Goal: Find specific page/section: Find specific page/section

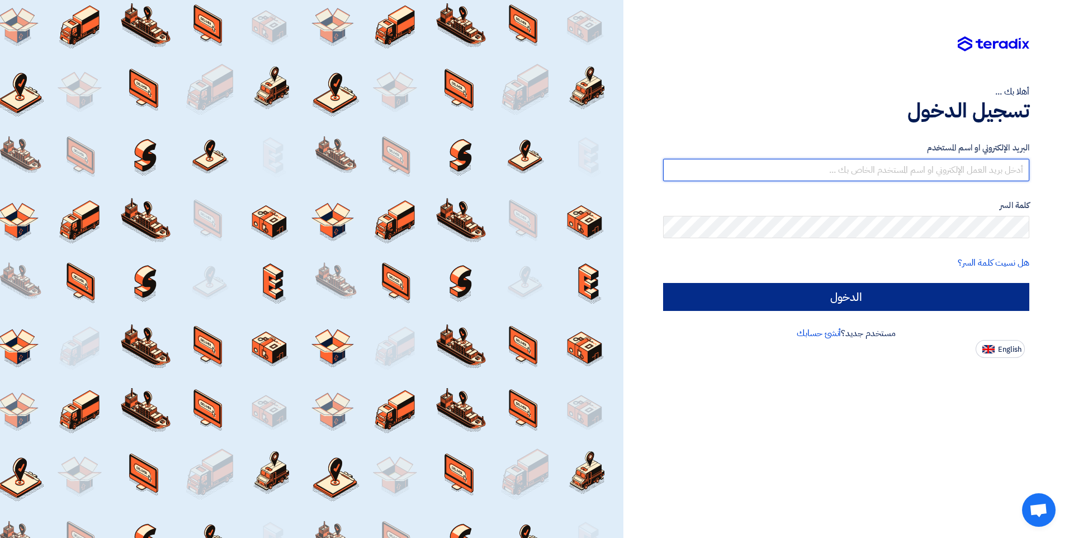
type input "[EMAIL_ADDRESS][DOMAIN_NAME]"
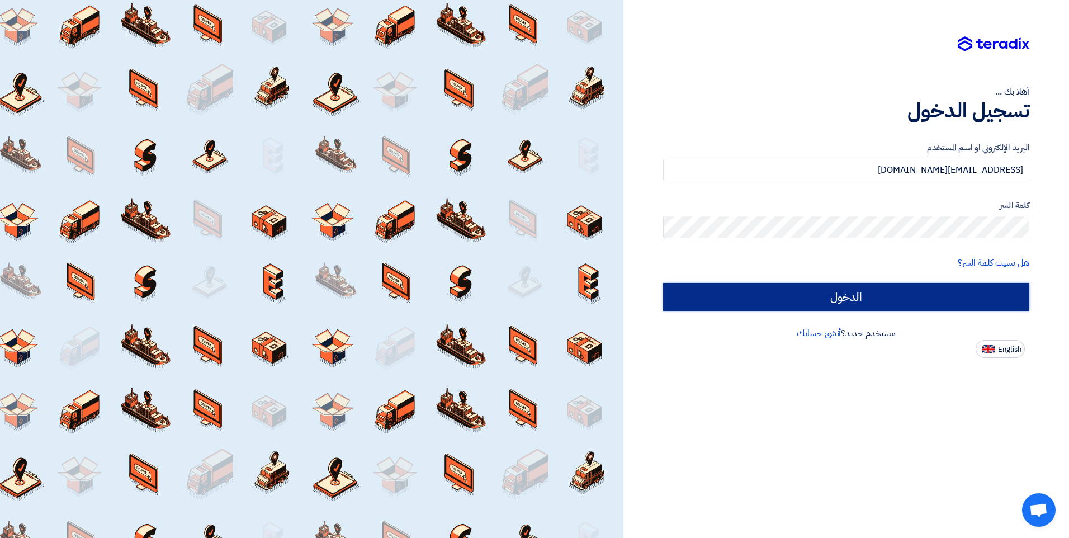
click at [815, 306] on input "الدخول" at bounding box center [846, 297] width 366 height 28
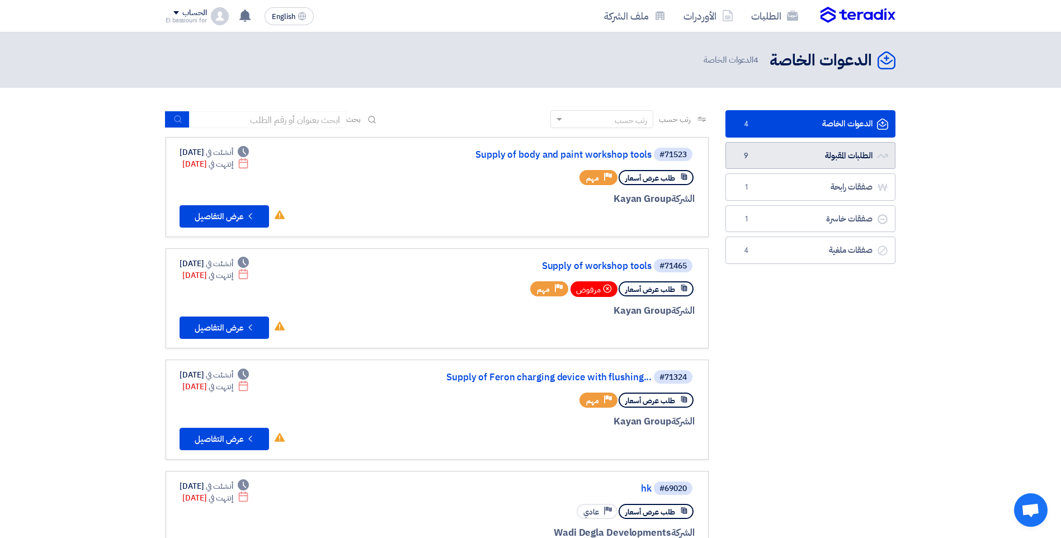
click at [805, 166] on link "الطلبات المقبولة الطلبات المقبولة 9" at bounding box center [810, 155] width 170 height 27
